Goal: Task Accomplishment & Management: Use online tool/utility

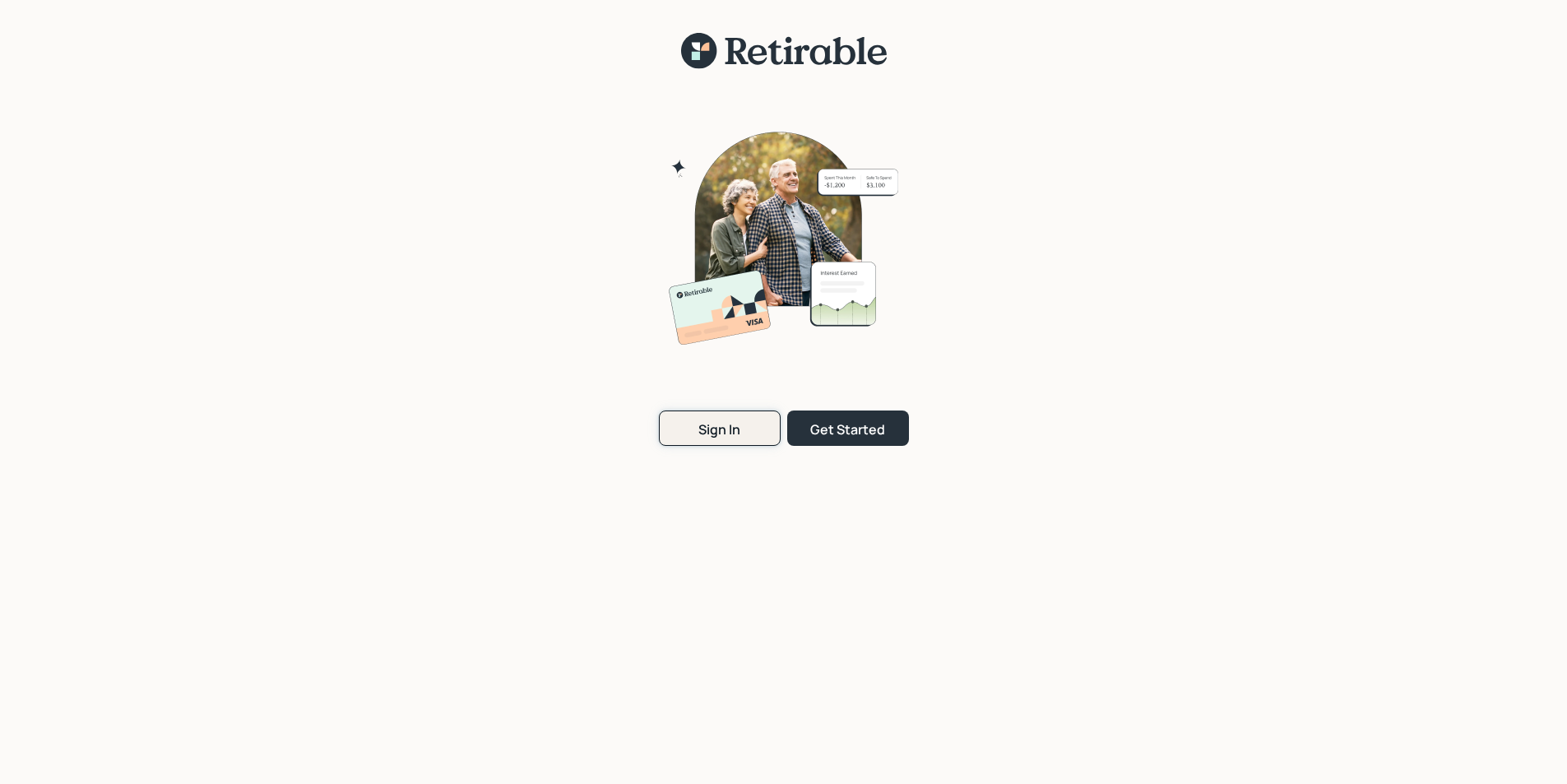
click at [715, 435] on div "Sign In" at bounding box center [719, 429] width 42 height 18
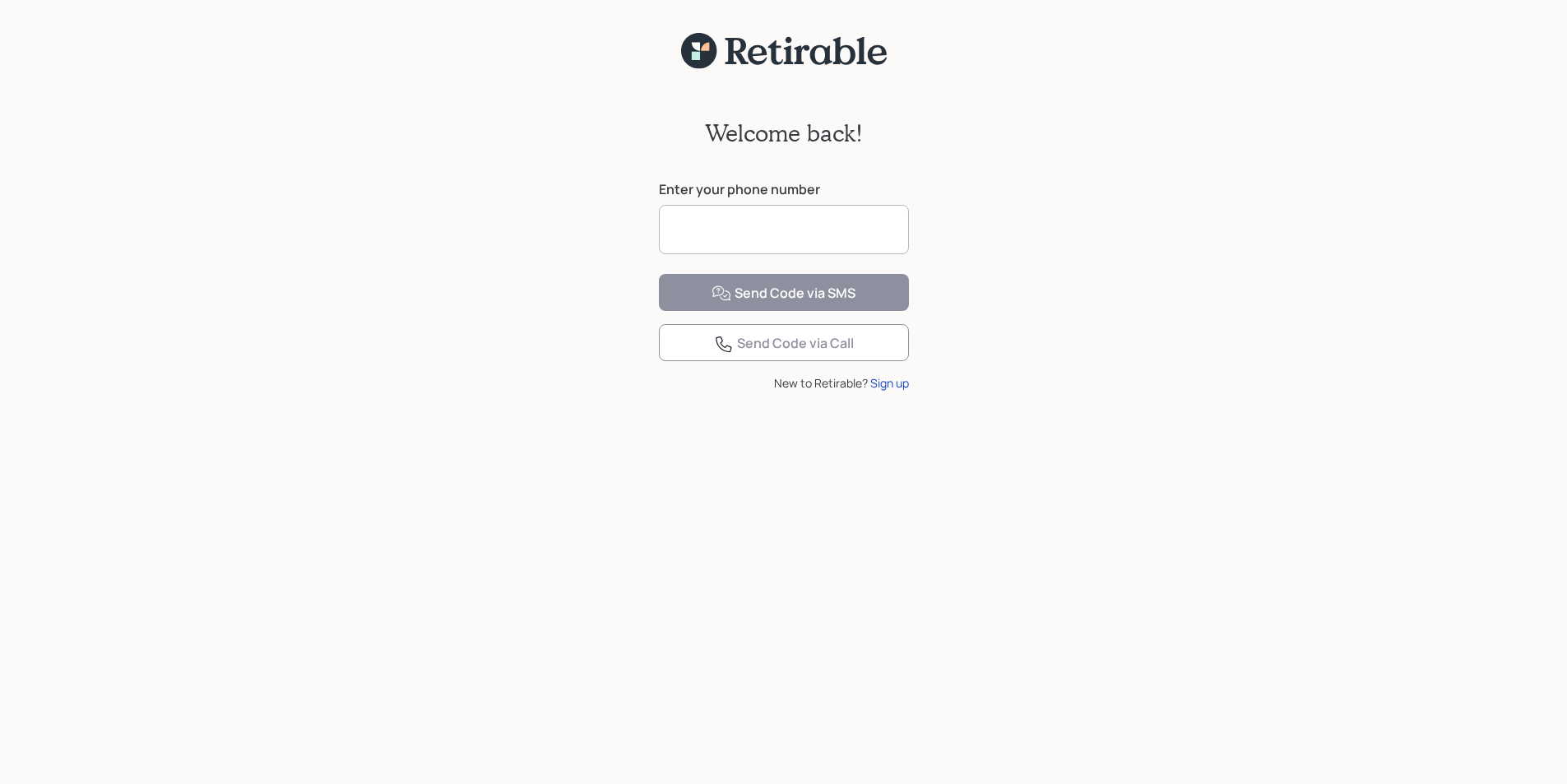
click at [732, 220] on input at bounding box center [784, 229] width 250 height 49
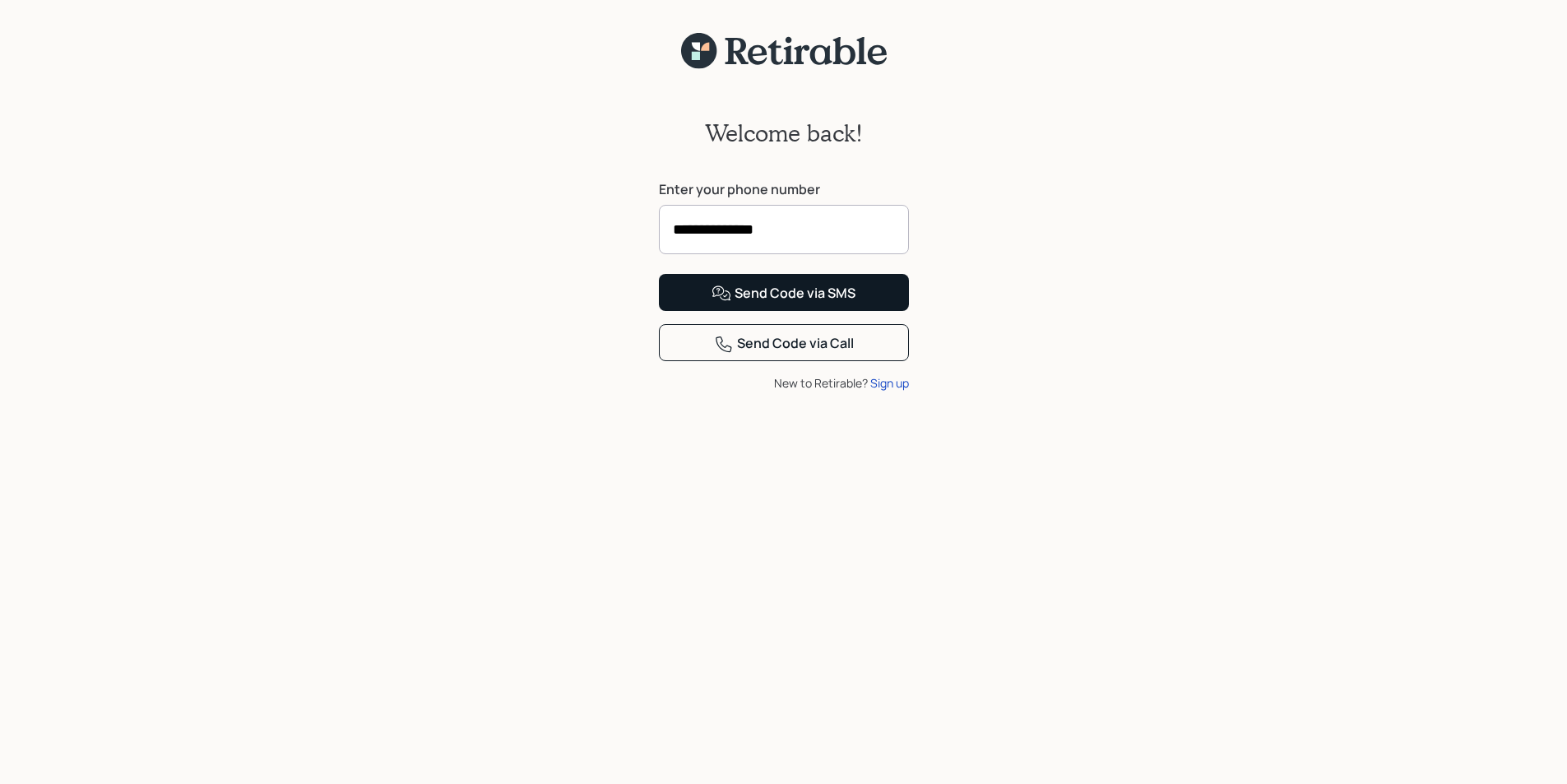
type input "**********"
click at [785, 304] on div "Send Code via SMS" at bounding box center [784, 294] width 144 height 20
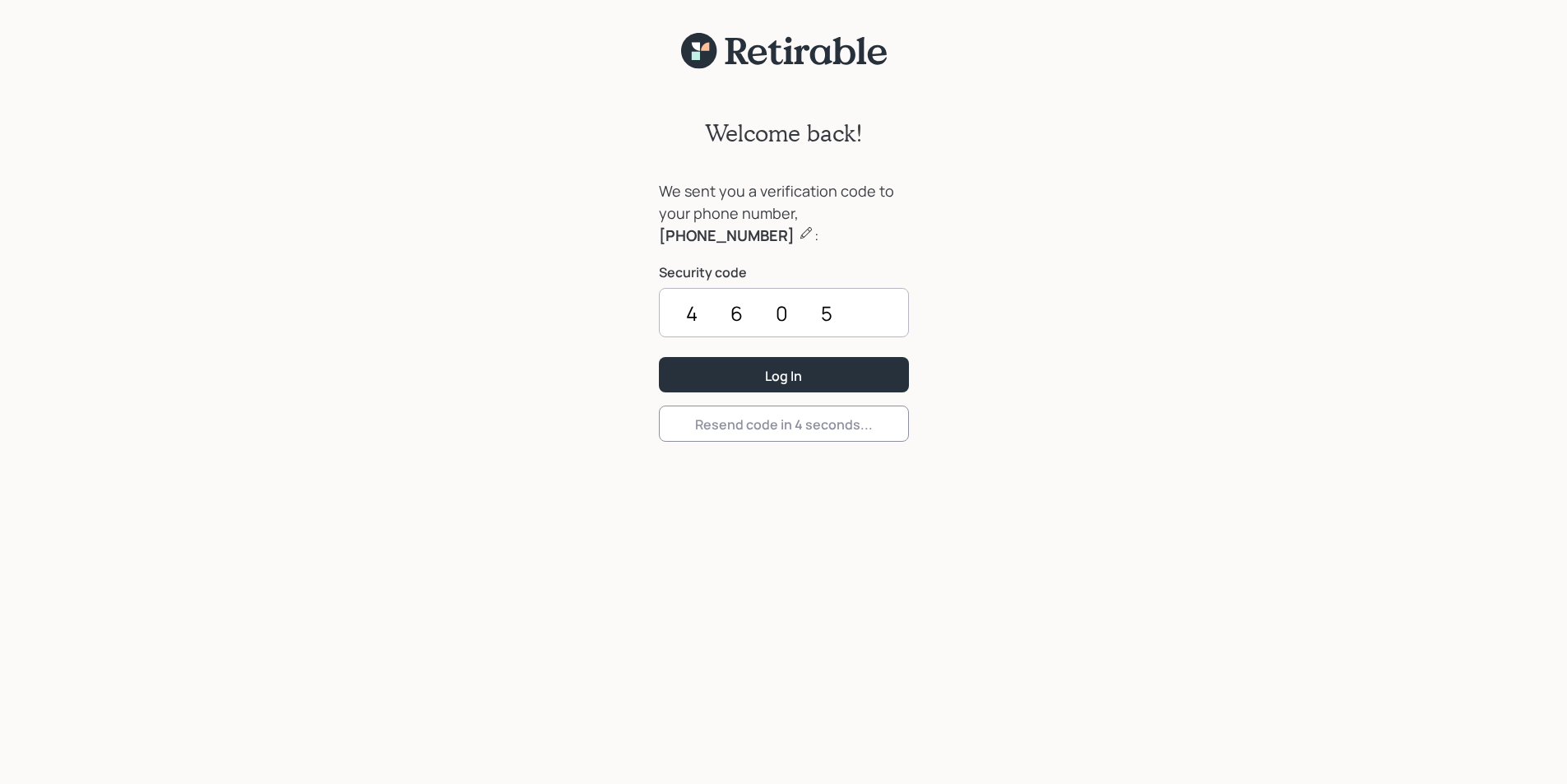
type input "4605"
click at [659, 357] on button "Log In" at bounding box center [784, 374] width 250 height 35
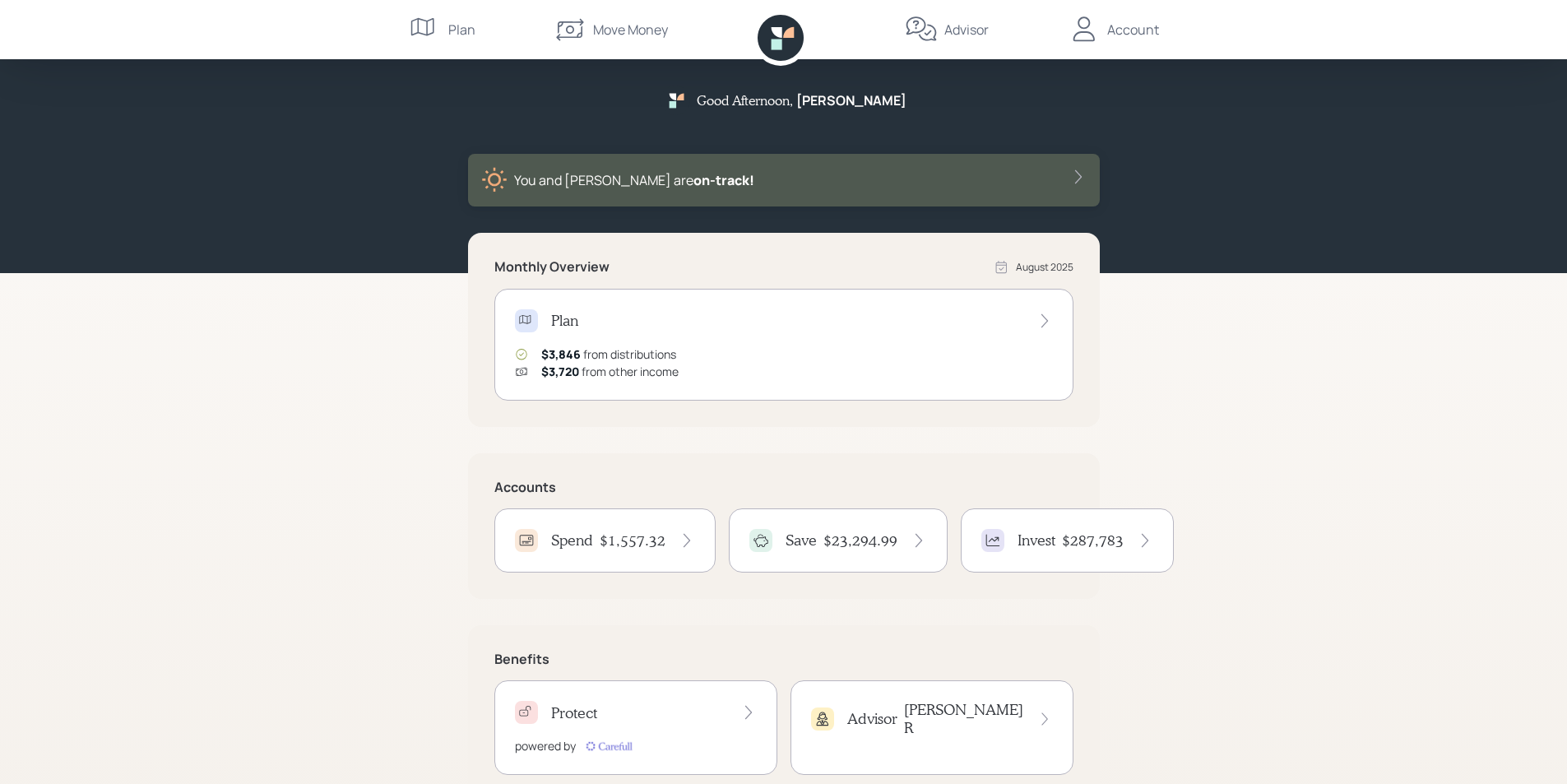
click at [592, 540] on h4 "Spend" at bounding box center [572, 540] width 42 height 18
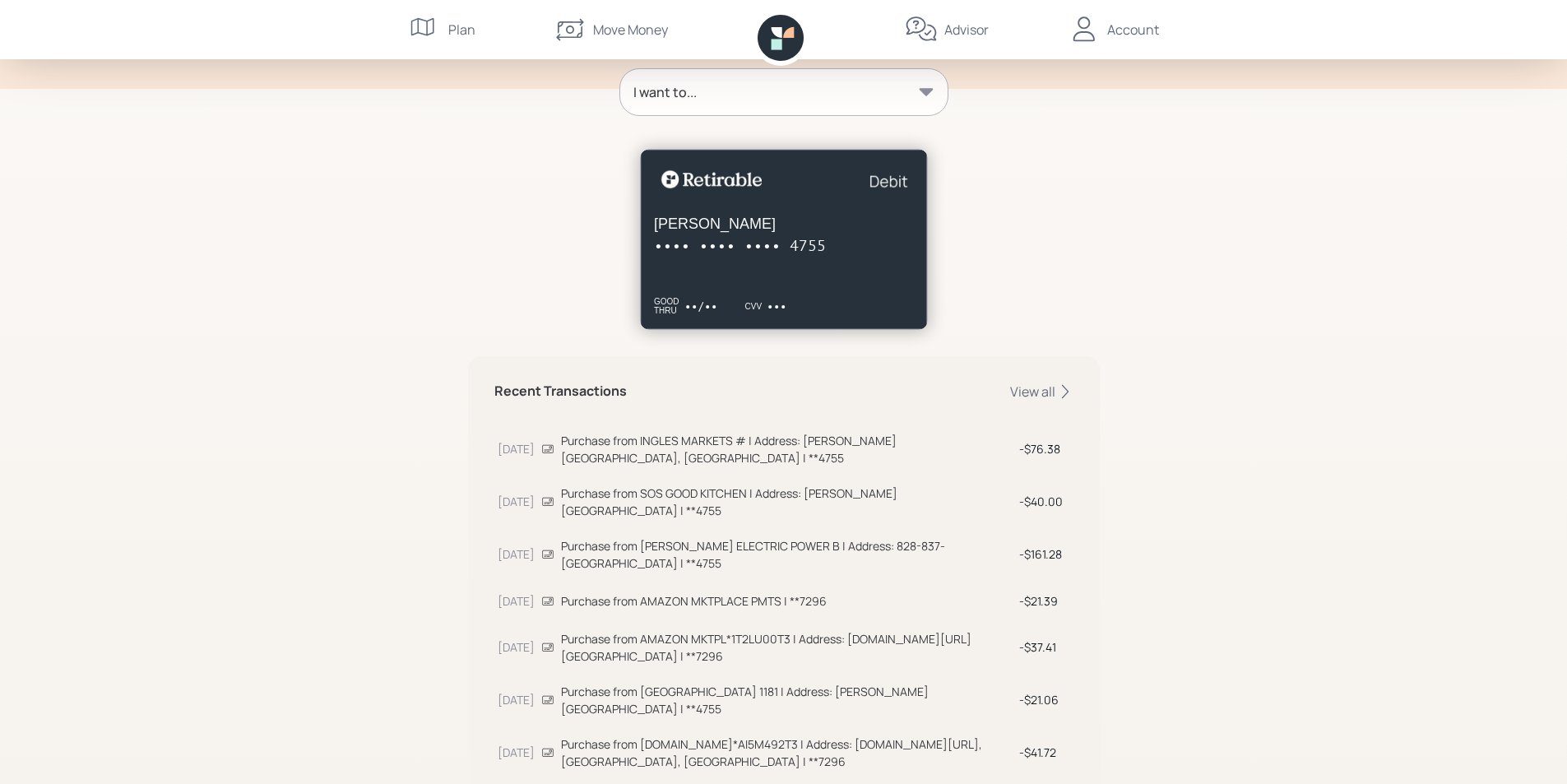
scroll to position [82, 0]
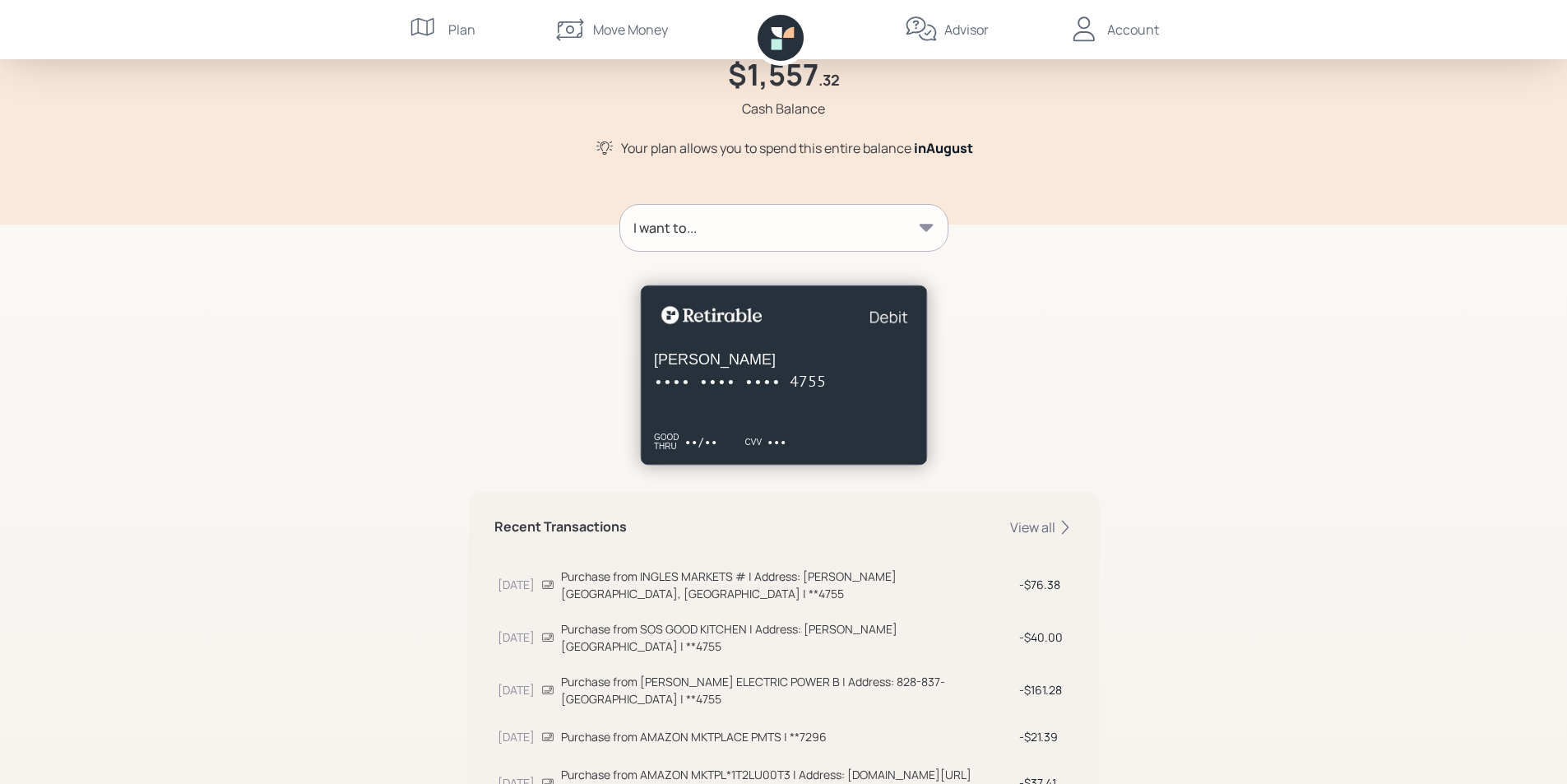
click at [923, 228] on icon at bounding box center [926, 228] width 14 height 7
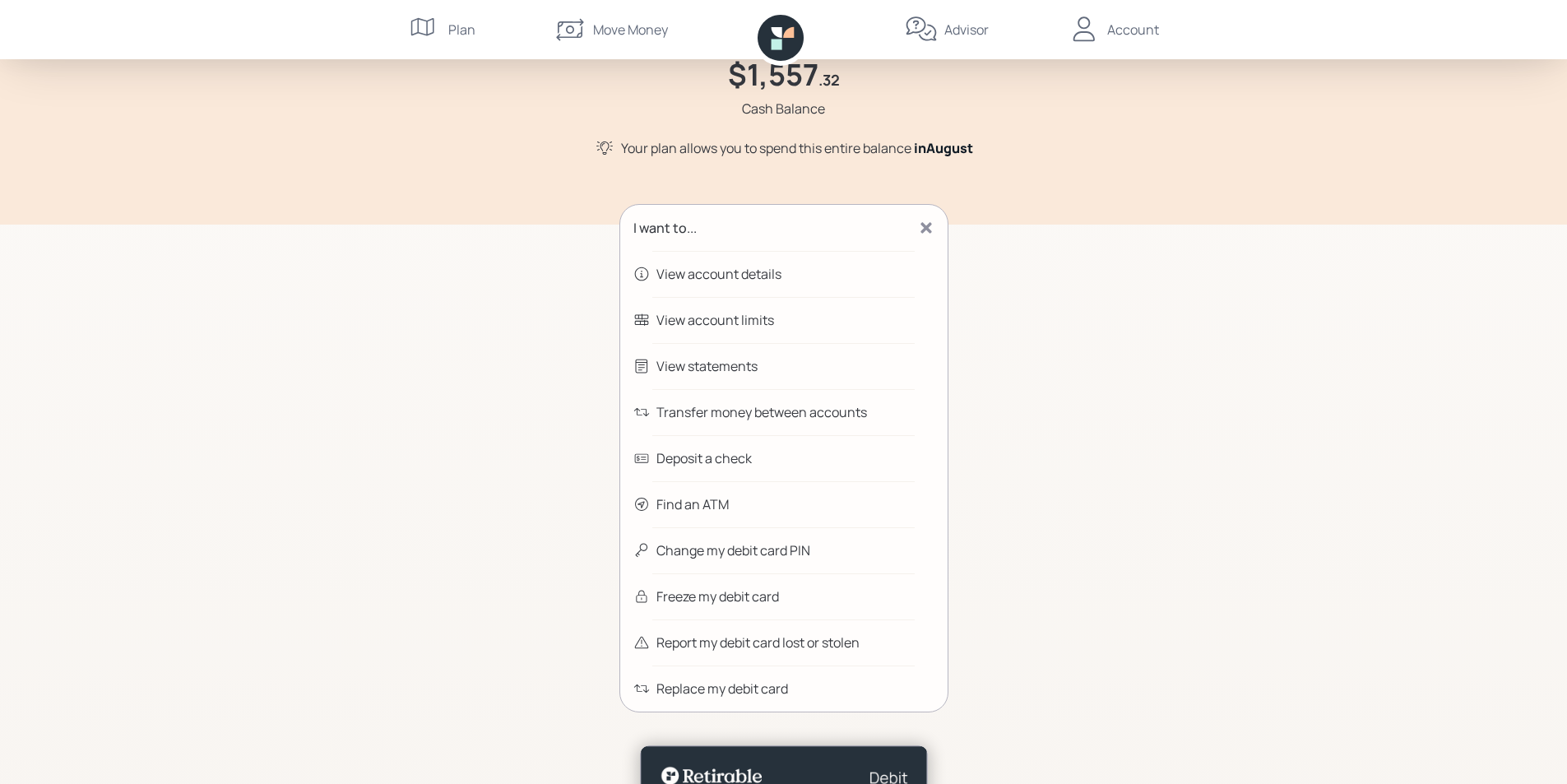
click at [769, 413] on div "Transfer money between accounts" at bounding box center [761, 412] width 211 height 20
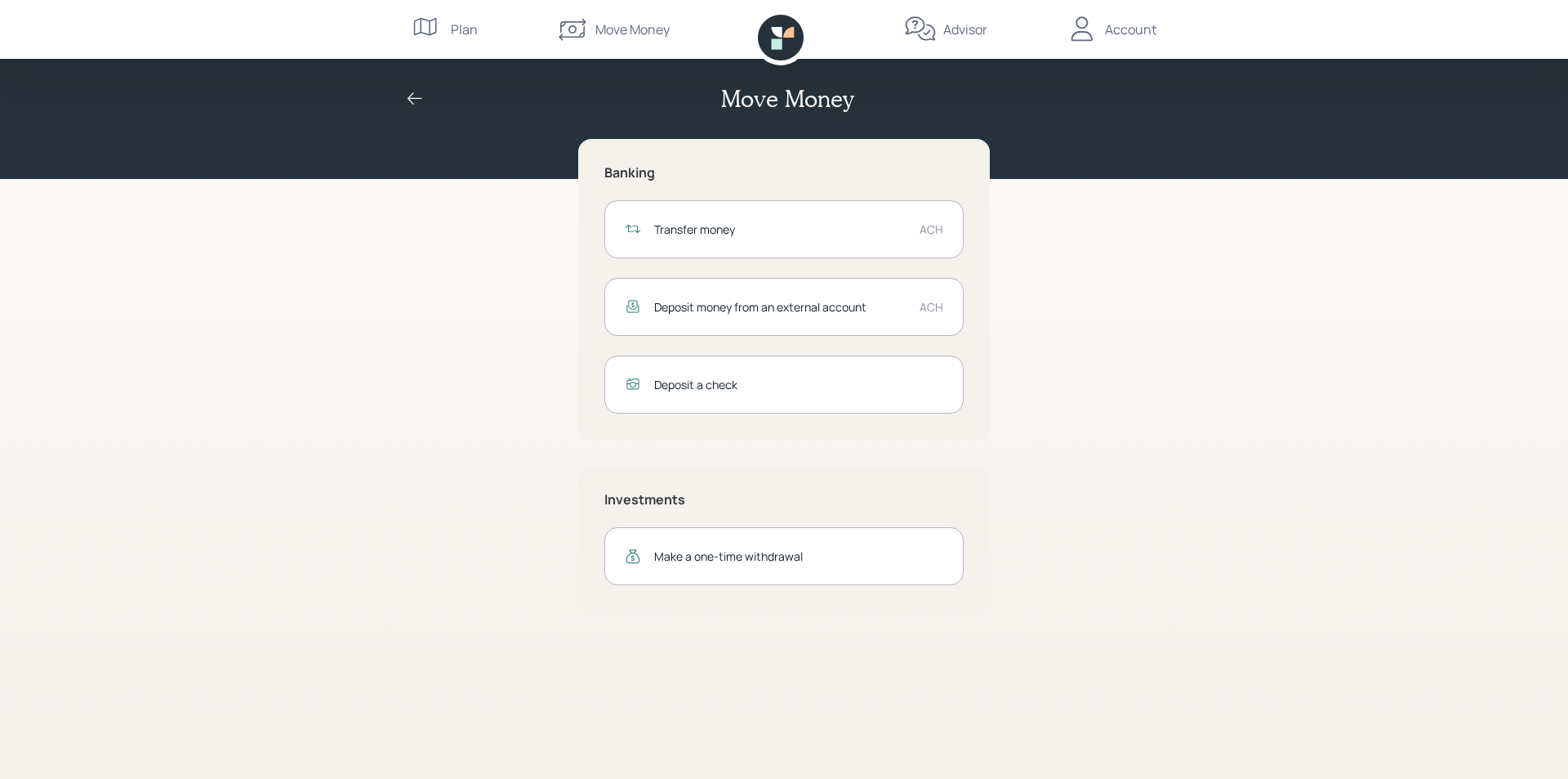
click at [694, 230] on div "Transfer money" at bounding box center [780, 229] width 253 height 17
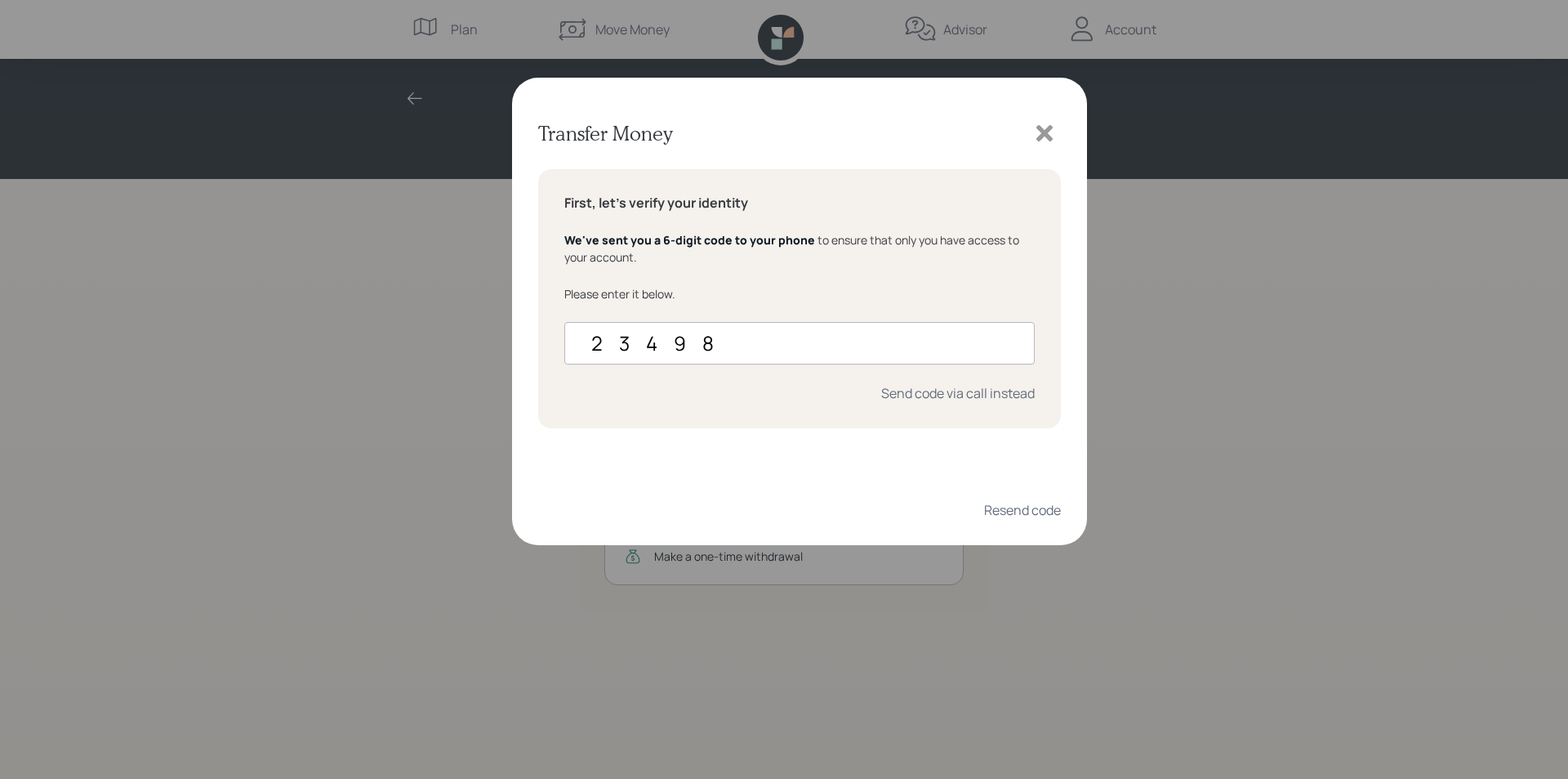
type input "234989"
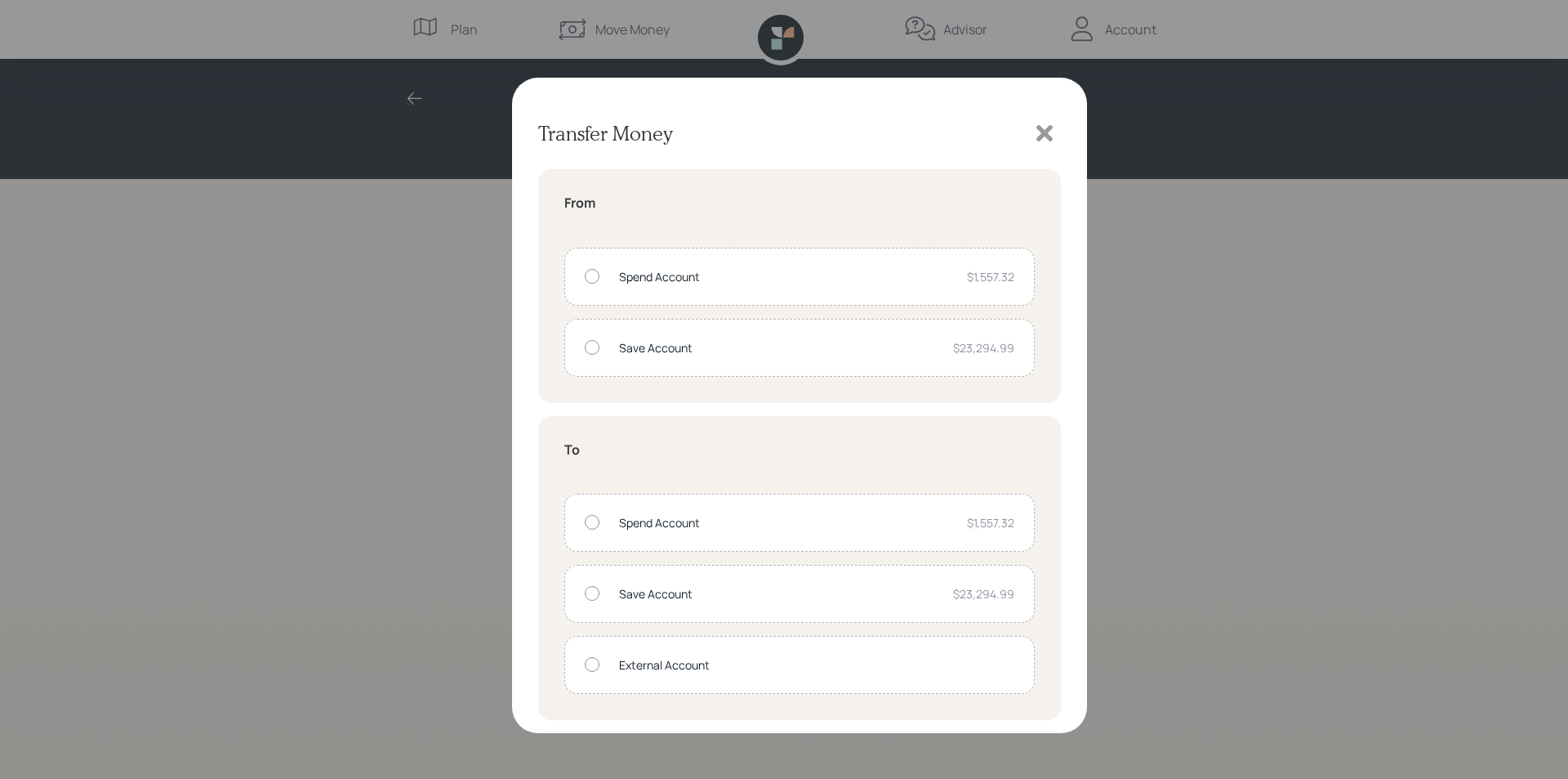
click at [590, 345] on div at bounding box center [592, 347] width 15 height 15
radio input "true"
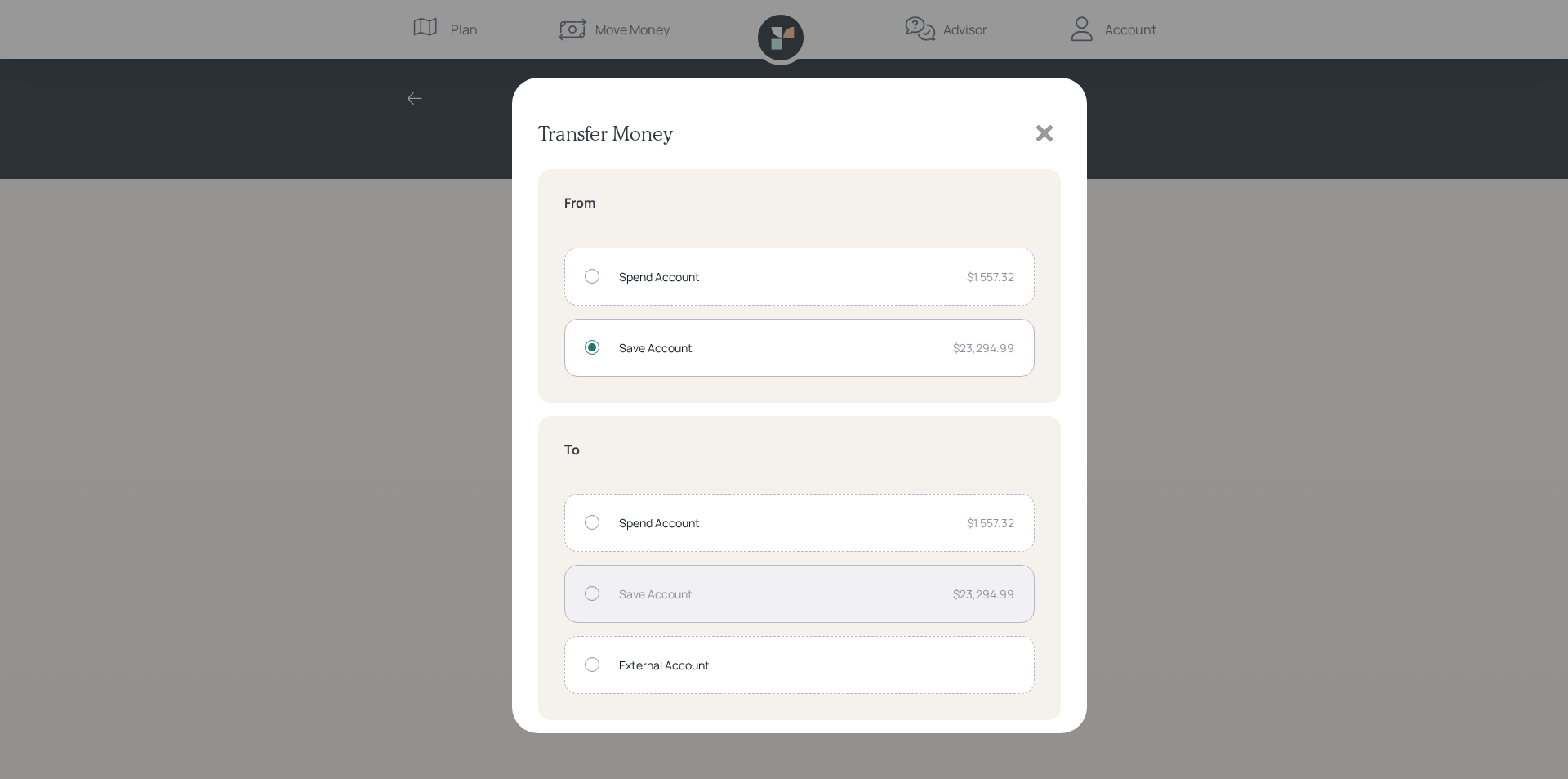
click at [590, 523] on div at bounding box center [592, 522] width 15 height 15
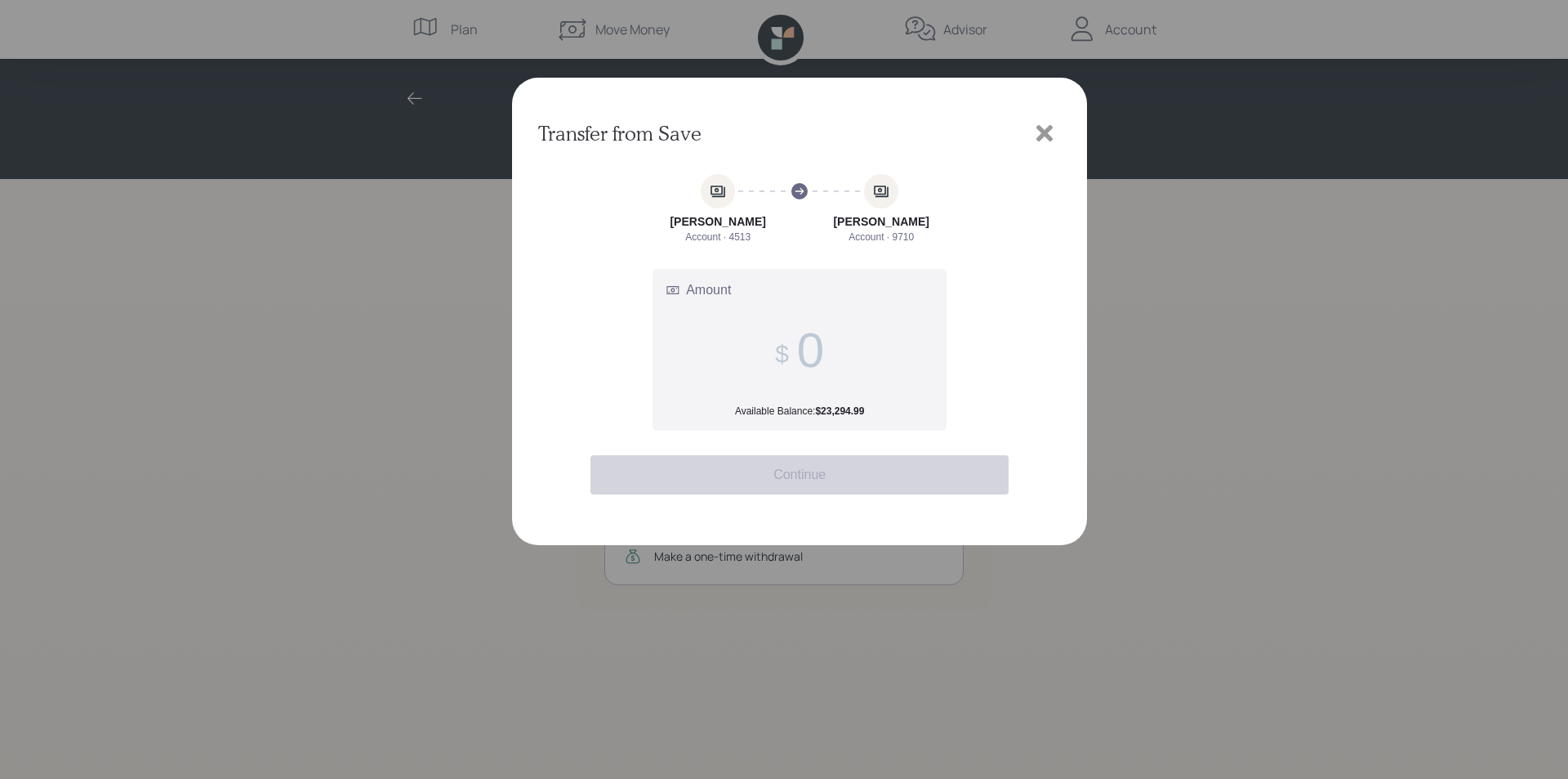
click at [795, 356] on span at bounding box center [799, 350] width 49 height 56
click at [797, 356] on input "Amount Available Balance: $23,294.99" at bounding box center [811, 350] width 27 height 56
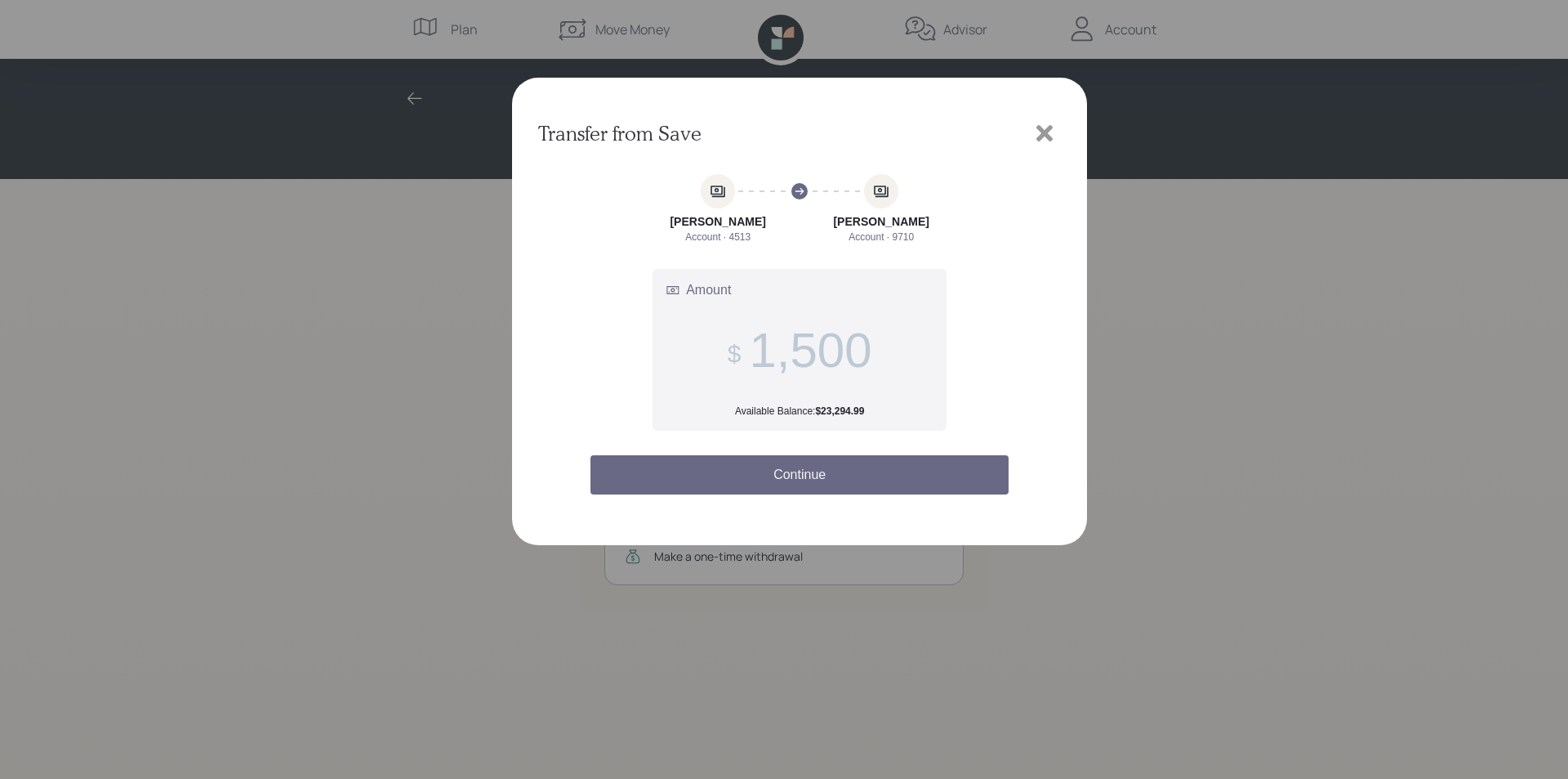
type input "1,500"
click at [825, 481] on button "Continue" at bounding box center [800, 475] width 418 height 39
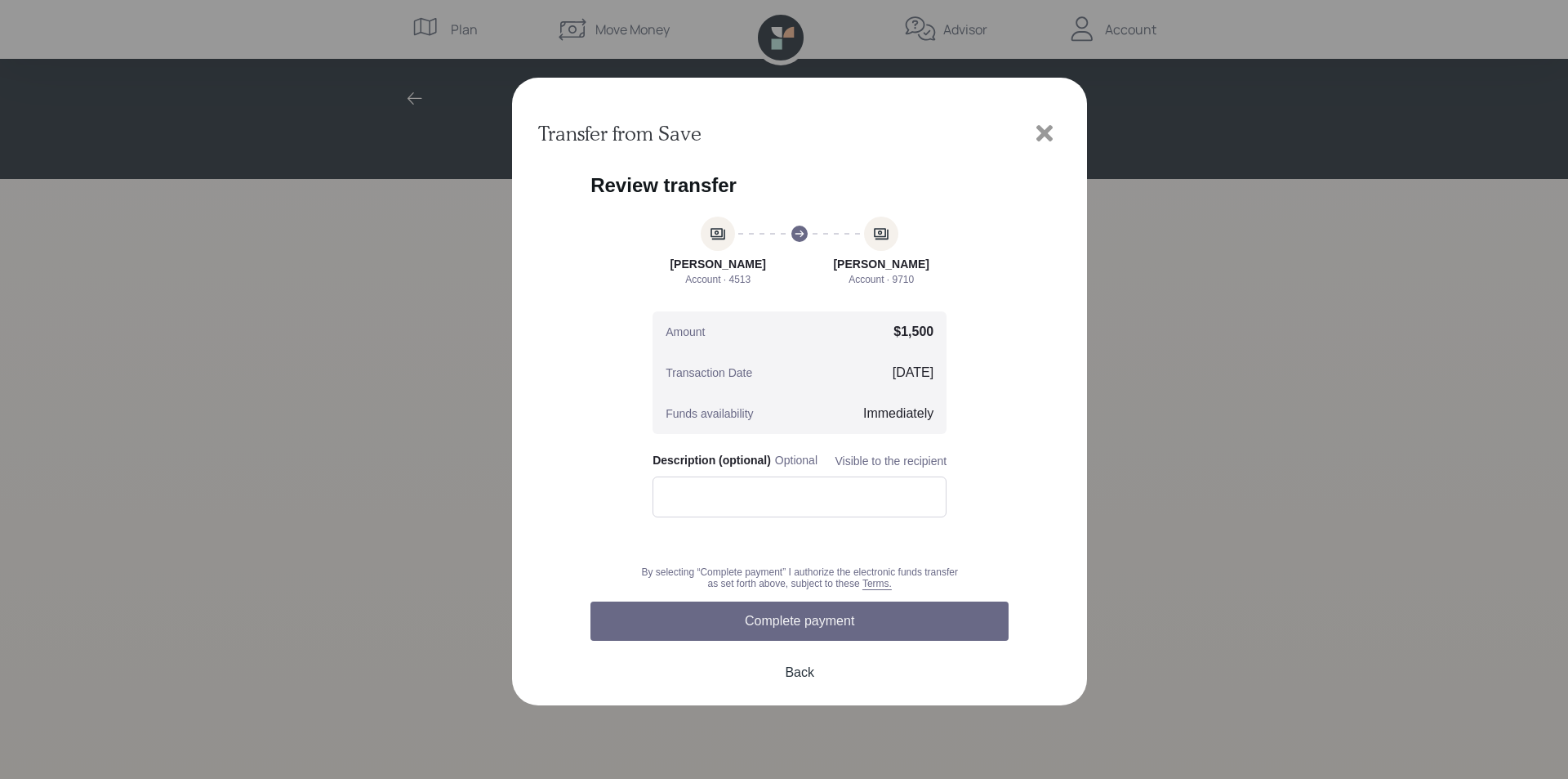
click at [780, 629] on button "Complete payment" at bounding box center [800, 621] width 418 height 39
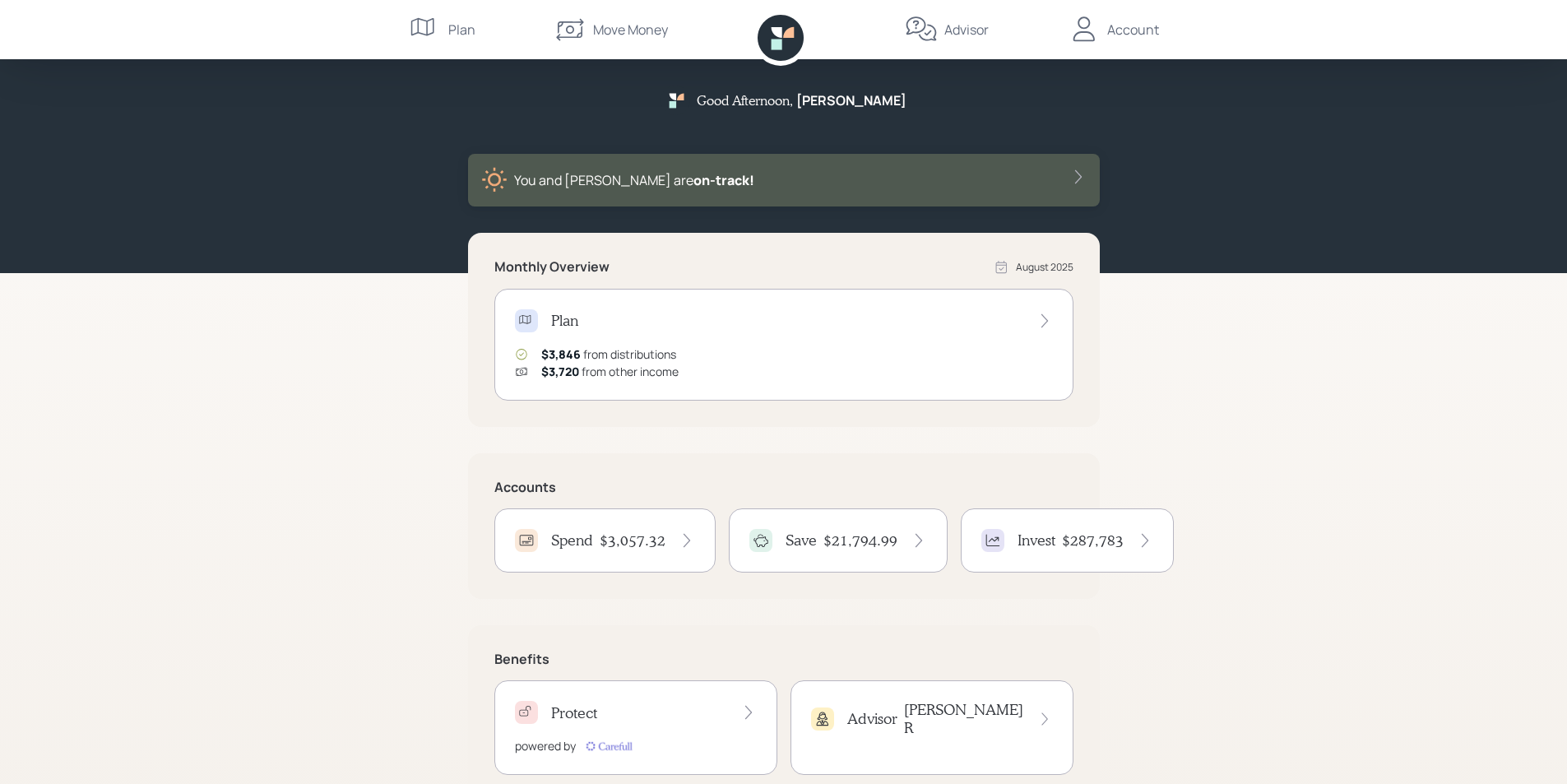
click at [1133, 33] on div "Account" at bounding box center [1133, 30] width 52 height 20
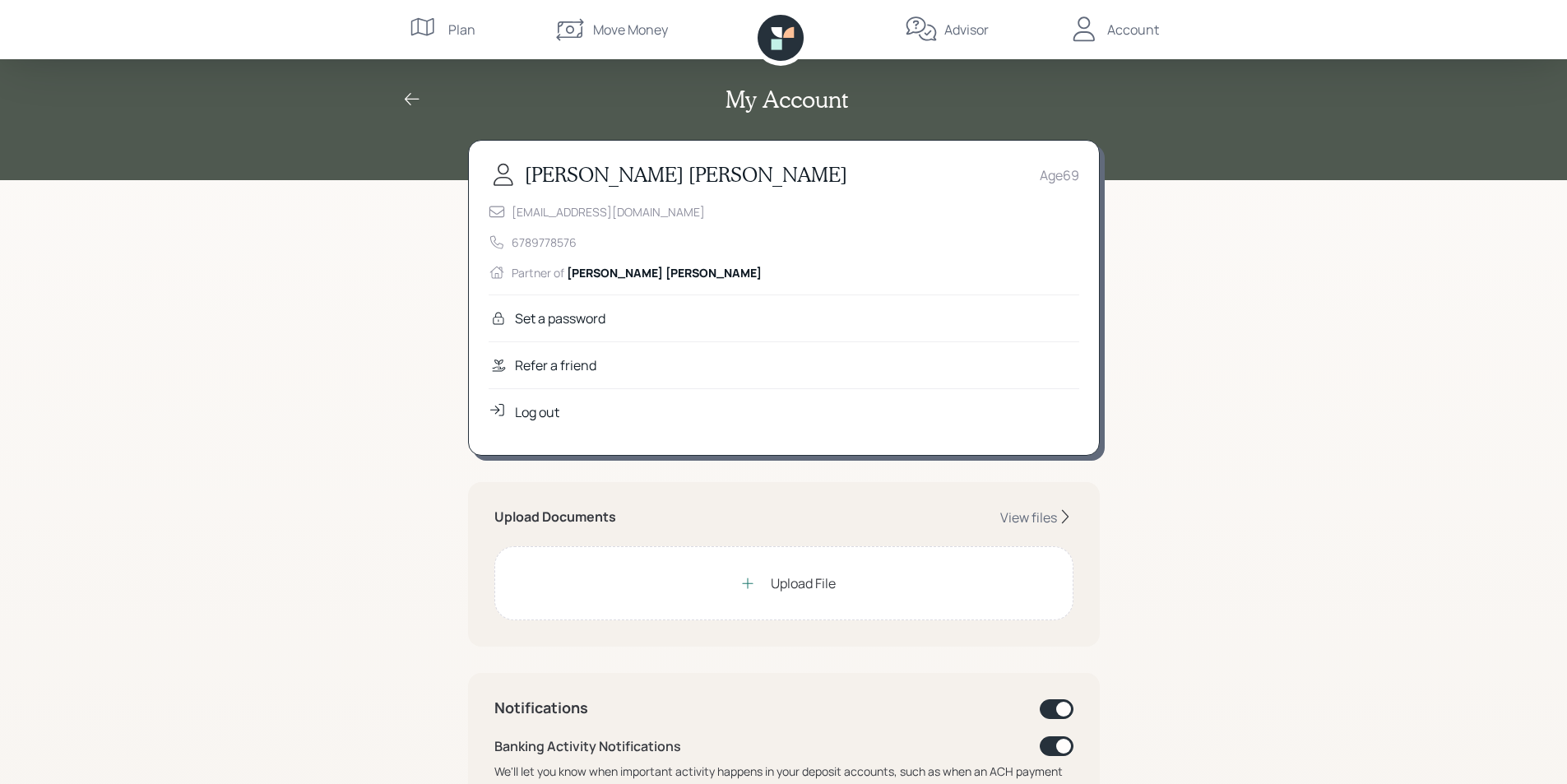
click at [553, 411] on div "Log out" at bounding box center [538, 412] width 45 height 20
